Goal: Information Seeking & Learning: Learn about a topic

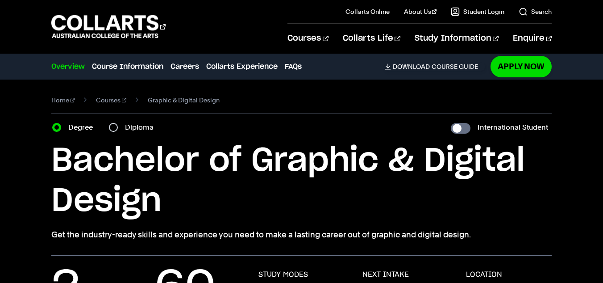
click at [144, 123] on label "Diploma" at bounding box center [142, 127] width 34 height 12
click at [118, 123] on input "Diploma" at bounding box center [113, 127] width 9 height 9
radio input "true"
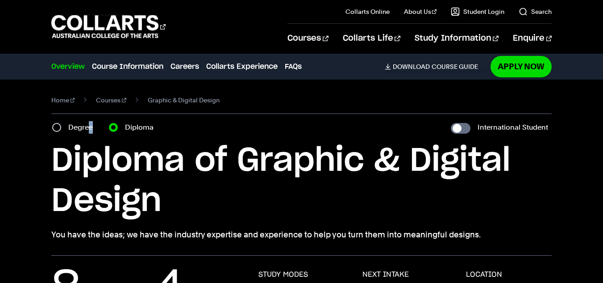
click at [91, 127] on label "Degree" at bounding box center [83, 127] width 30 height 12
click at [87, 128] on label "Degree" at bounding box center [83, 127] width 30 height 12
click at [61, 128] on input "Degree" at bounding box center [56, 127] width 9 height 9
radio input "true"
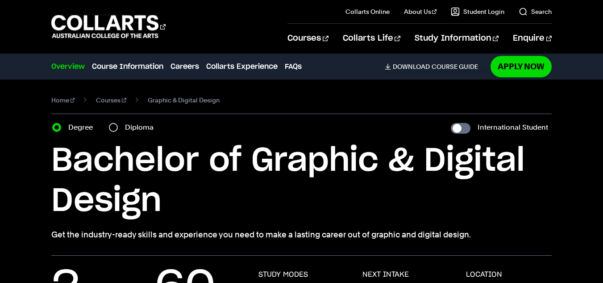
click at [143, 108] on nav "Home Courses Graphic & Digital Design" at bounding box center [301, 104] width 500 height 20
click at [133, 128] on label "Diploma" at bounding box center [142, 127] width 34 height 12
click at [134, 126] on label "Diploma" at bounding box center [142, 127] width 34 height 12
click at [118, 126] on input "Diploma" at bounding box center [113, 127] width 9 height 9
radio input "true"
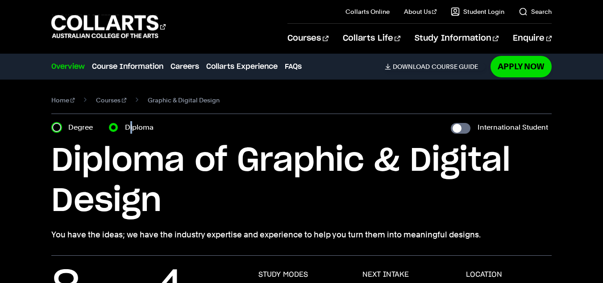
click at [53, 125] on input "Degree" at bounding box center [56, 127] width 9 height 9
radio input "true"
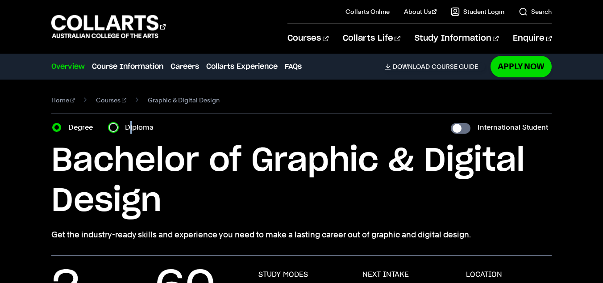
click at [113, 123] on input "Diploma" at bounding box center [113, 127] width 9 height 9
radio input "true"
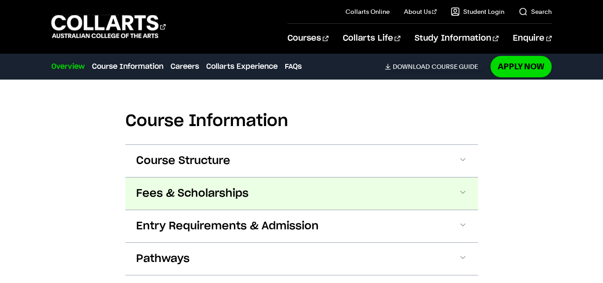
click at [274, 177] on button "Fees & Scholarships" at bounding box center [301, 193] width 353 height 32
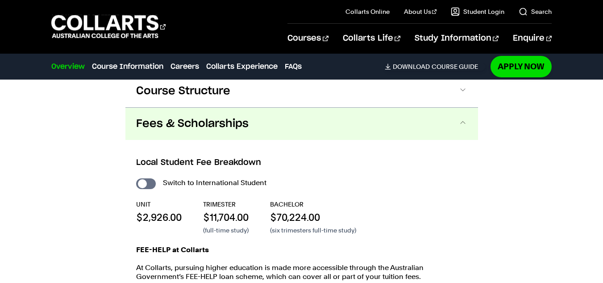
scroll to position [1106, 0]
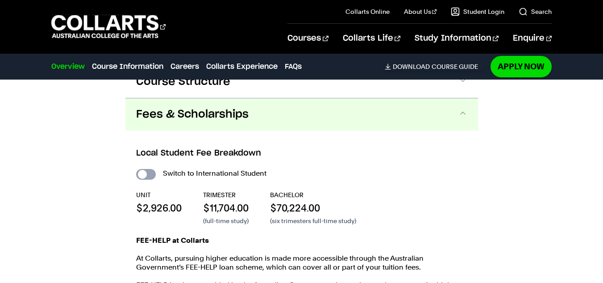
click at [148, 169] on input "International Student" at bounding box center [146, 174] width 20 height 11
checkbox input "true"
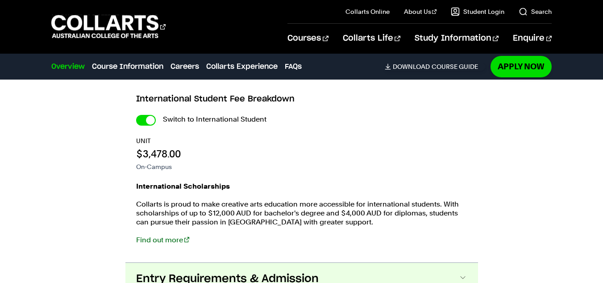
scroll to position [1106, 0]
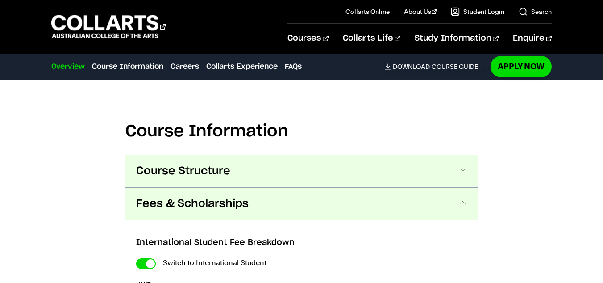
click at [222, 164] on span "Course Structure" at bounding box center [183, 171] width 94 height 14
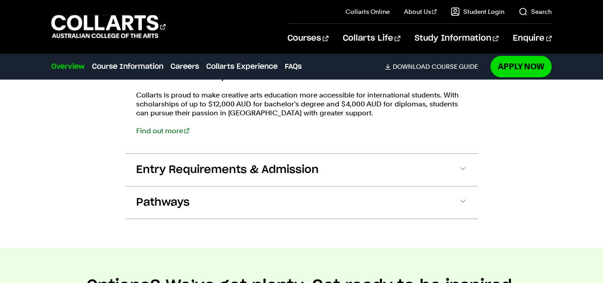
scroll to position [1609, 0]
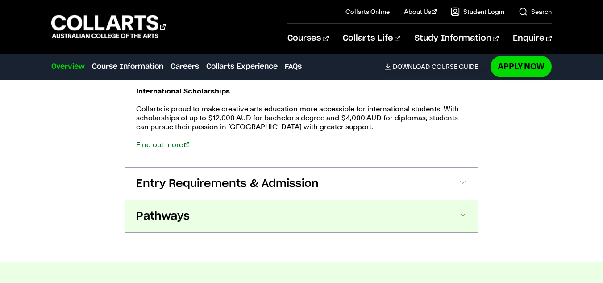
click at [228, 200] on button "Pathways" at bounding box center [301, 216] width 353 height 32
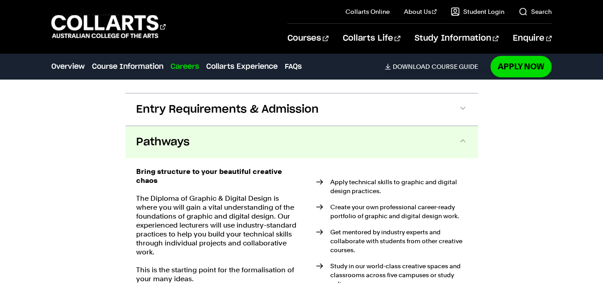
scroll to position [1711, 0]
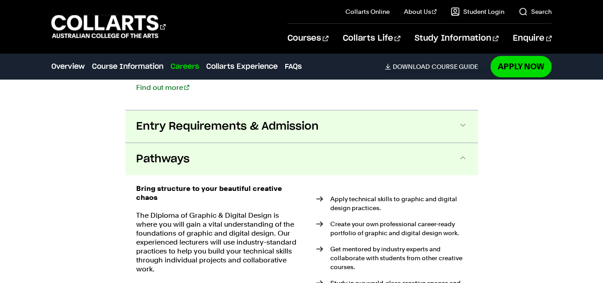
click at [183, 119] on span "Entry Requirements & Admission" at bounding box center [227, 126] width 183 height 14
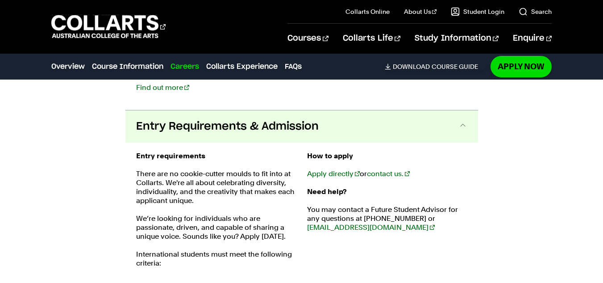
scroll to position [1723, 0]
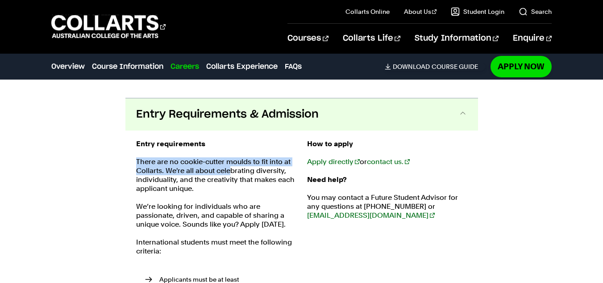
drag, startPoint x: 149, startPoint y: 146, endPoint x: 230, endPoint y: 151, distance: 81.4
click at [230, 151] on div "Entry requirements There are no cookie-cutter moulds to fit into at [GEOGRAPHIC…" at bounding box center [301, 268] width 353 height 276
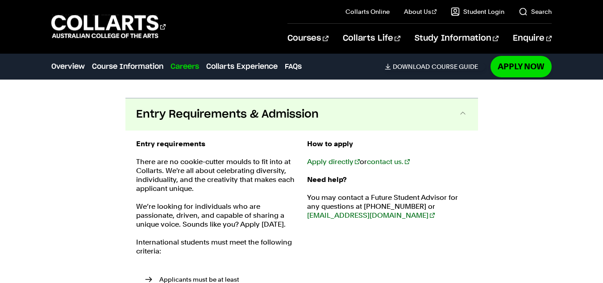
click at [258, 174] on p "There are no cookie-cutter moulds to fit into at Collarts. We're all about cele…" at bounding box center [216, 175] width 160 height 36
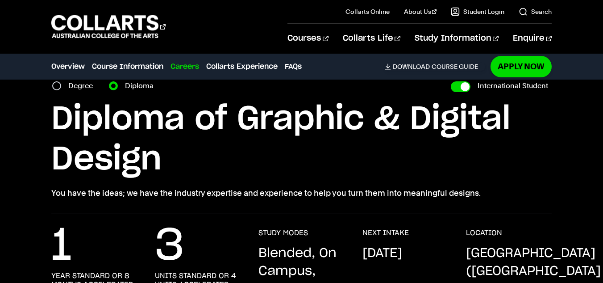
scroll to position [0, 0]
